Goal: Transaction & Acquisition: Purchase product/service

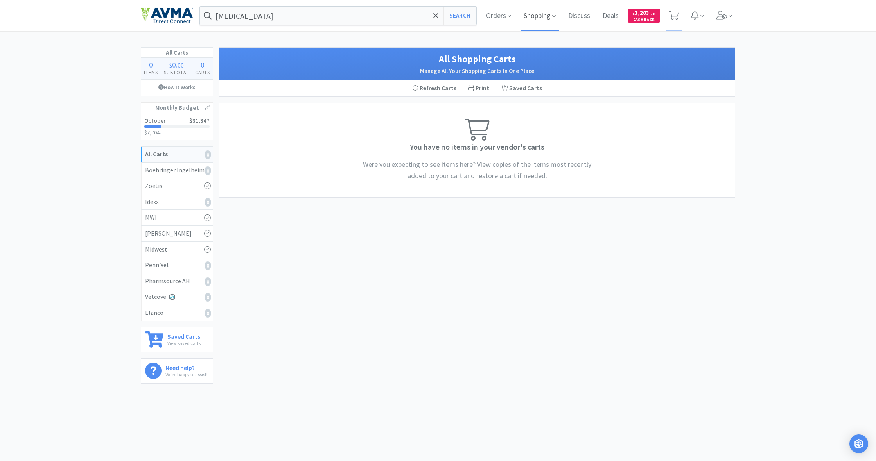
click at [533, 17] on span "Shopping" at bounding box center [539, 15] width 38 height 31
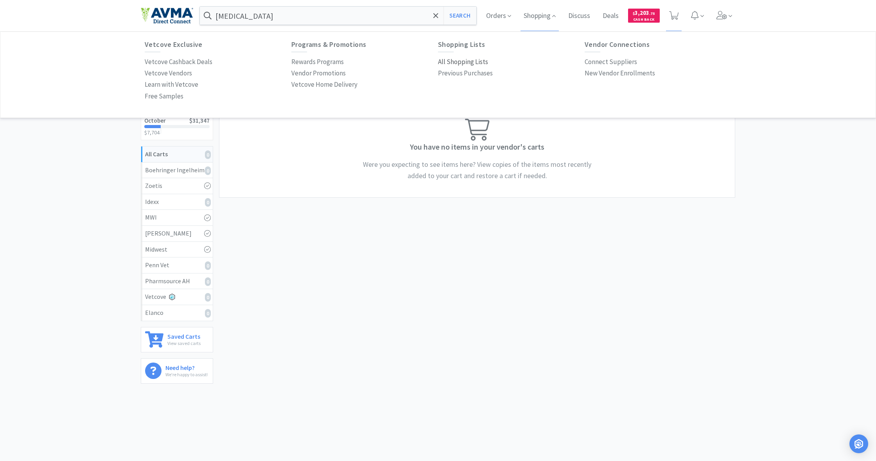
click at [454, 59] on p "All Shopping Lists" at bounding box center [463, 62] width 50 height 11
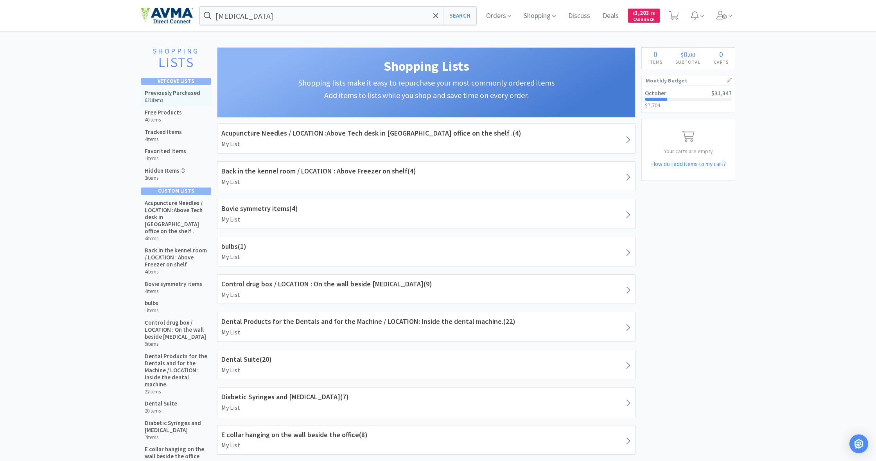
click at [178, 93] on h5 "Previously Purchased" at bounding box center [173, 93] width 56 height 7
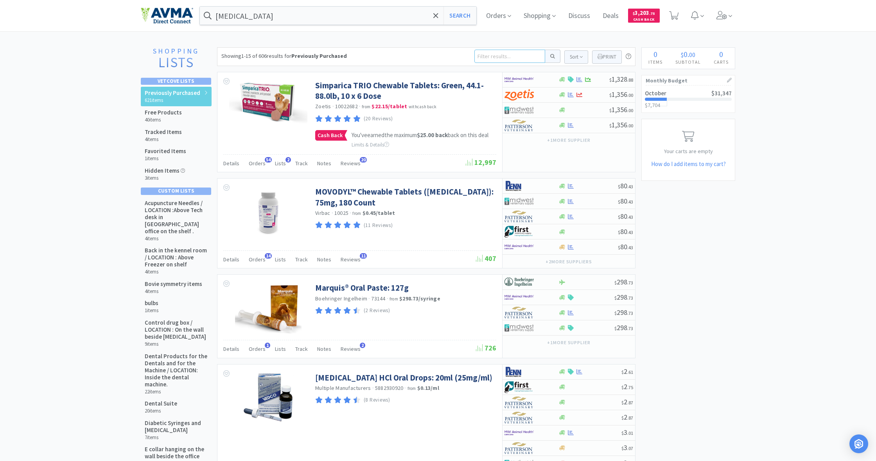
click at [501, 58] on input at bounding box center [509, 56] width 71 height 13
type input "thyroid"
click at [551, 56] on button at bounding box center [552, 56] width 15 height 13
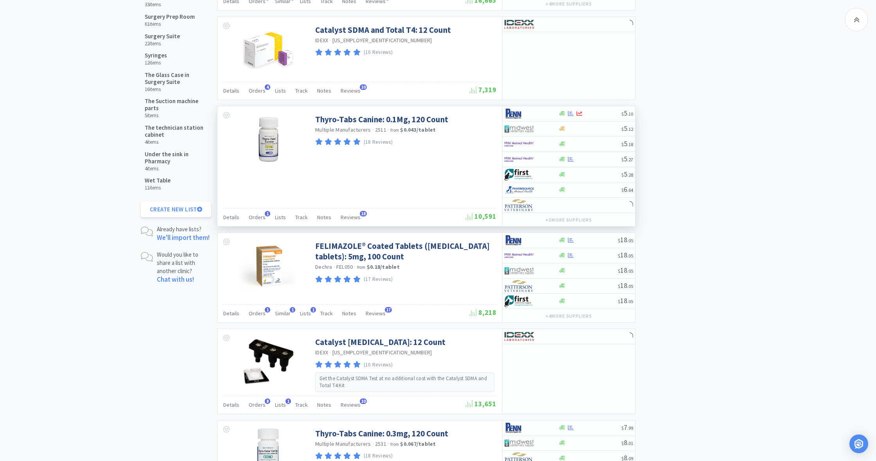
scroll to position [977, 0]
click at [560, 113] on icon at bounding box center [562, 113] width 6 height 5
select select "1"
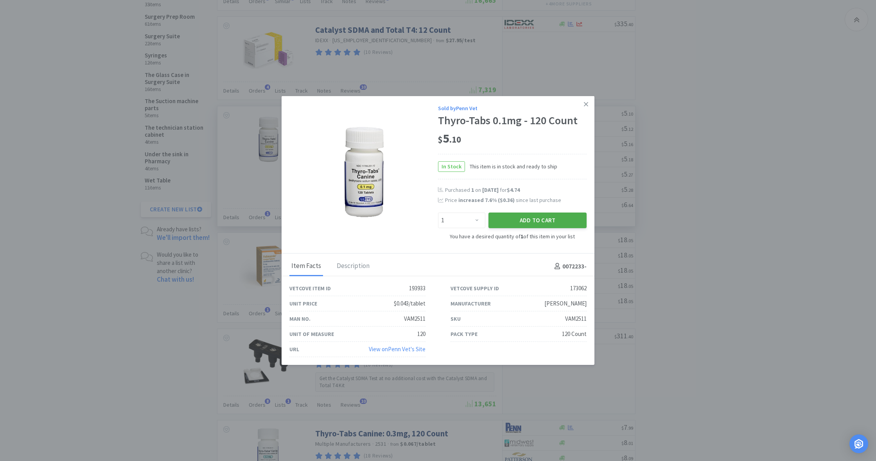
click at [541, 218] on button "Add to Cart" at bounding box center [537, 220] width 98 height 16
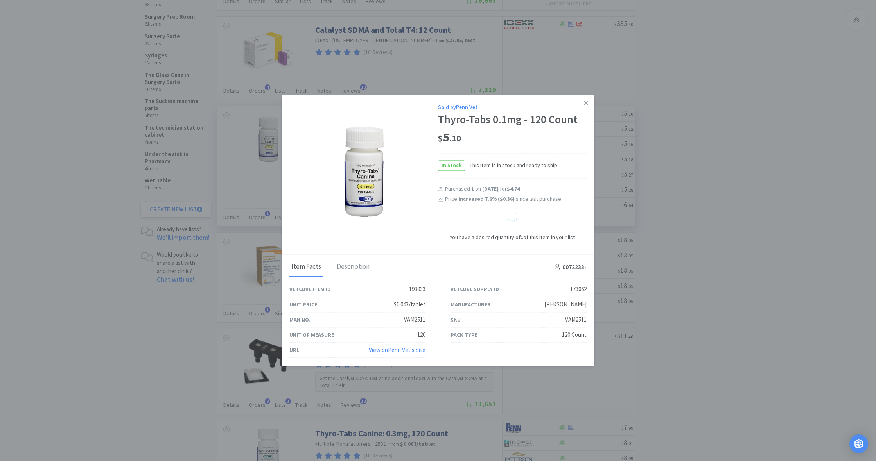
select select "1"
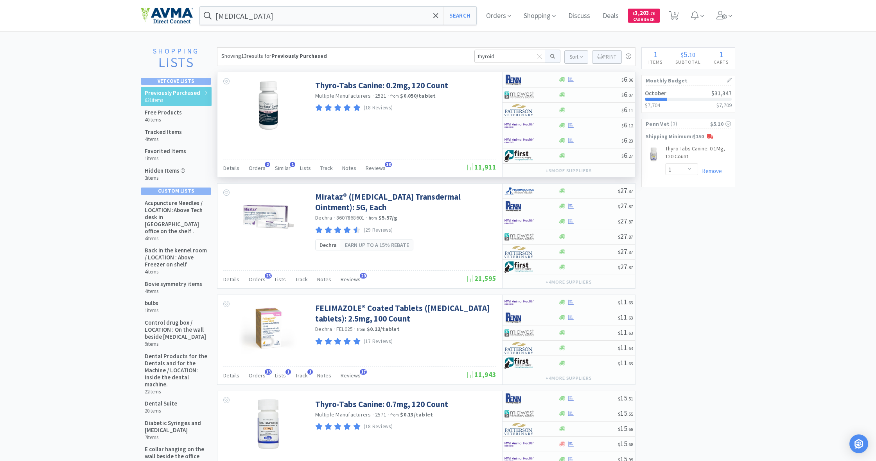
scroll to position [0, 0]
